Goal: Submit feedback/report problem

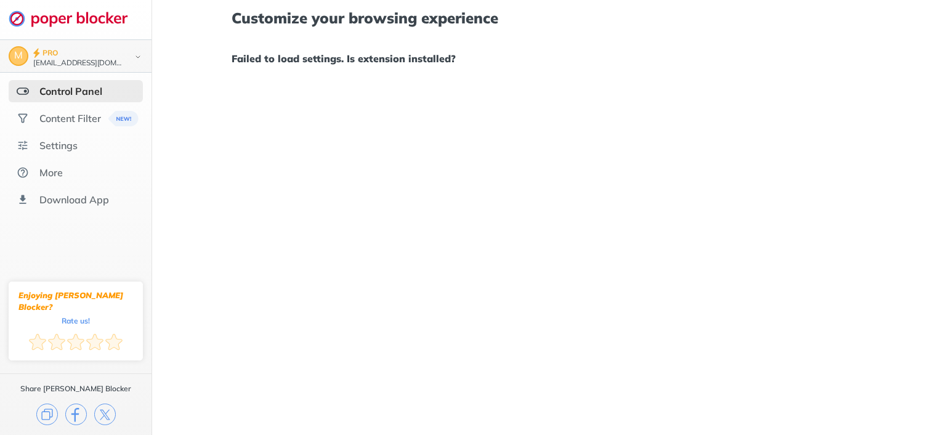
click at [135, 57] on img at bounding box center [138, 56] width 15 height 13
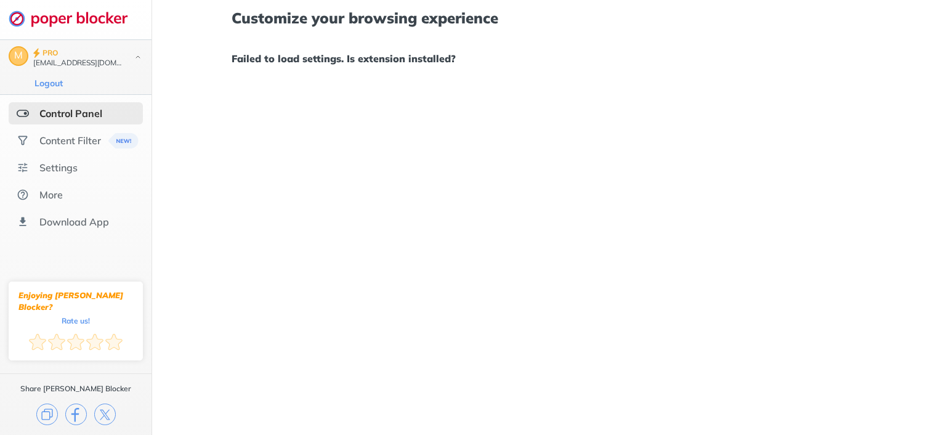
click at [136, 55] on img at bounding box center [138, 56] width 15 height 13
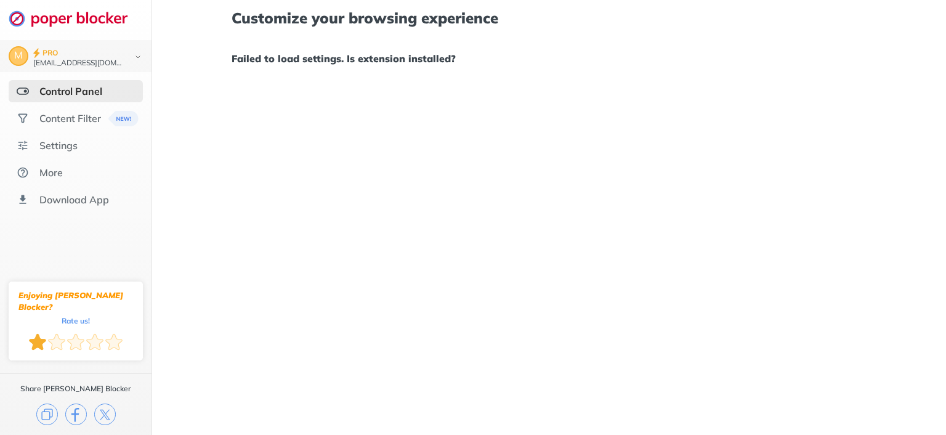
click at [34, 342] on div at bounding box center [37, 341] width 17 height 17
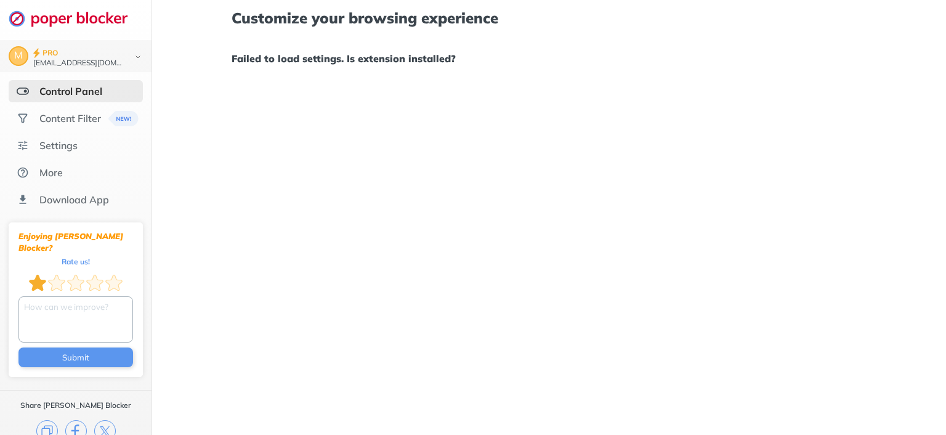
click at [50, 300] on textarea at bounding box center [75, 319] width 115 height 46
type textarea "Hasn't worked"
click at [64, 347] on button "Submit" at bounding box center [75, 357] width 115 height 20
